Goal: Task Accomplishment & Management: Manage account settings

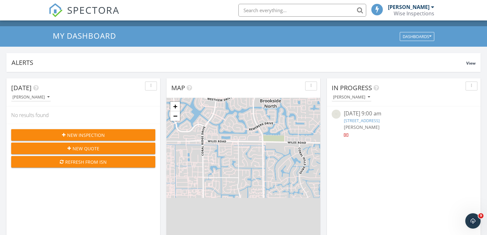
scroll to position [51, 0]
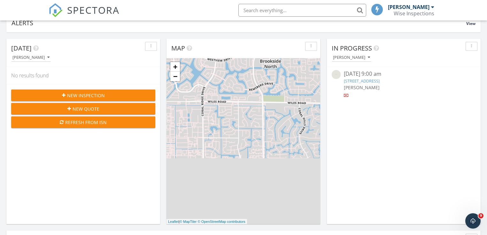
drag, startPoint x: 485, startPoint y: 47, endPoint x: 484, endPoint y: 54, distance: 6.8
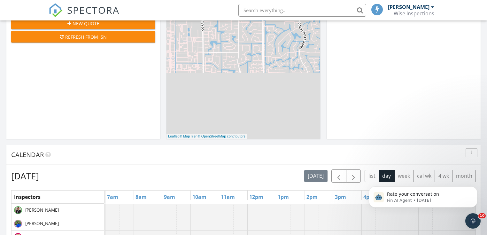
scroll to position [178, 0]
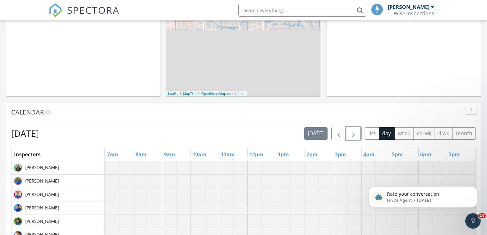
click at [357, 133] on span "button" at bounding box center [353, 134] width 8 height 8
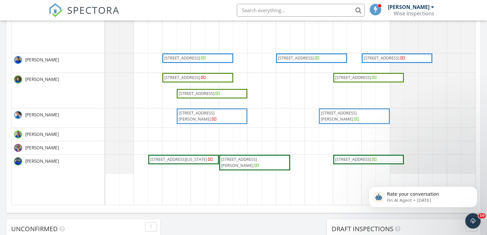
scroll to position [383, 0]
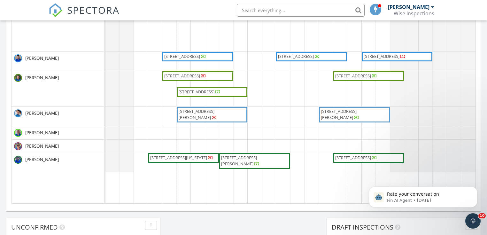
click at [170, 156] on span "1512 Florida Ave Unit 1/2, West Palm Beach 33401" at bounding box center [178, 158] width 57 height 6
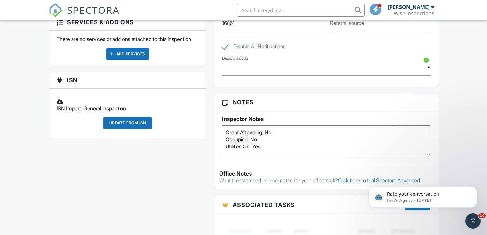
scroll to position [341, 0]
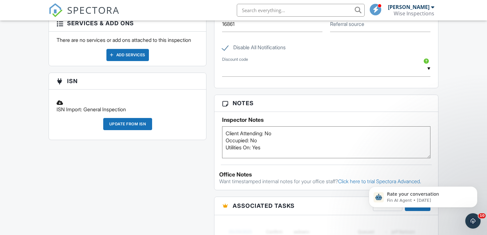
click at [330, 141] on textarea "Client Attending: No Occupied: No Utilities On: Yes" at bounding box center [326, 142] width 208 height 32
click at [274, 149] on textarea "Client Attending: No Occupied: No Utilities On: Yes" at bounding box center [326, 142] width 208 height 32
type textarea "Client Attending: No Occupied: No Utilities On: Yes"
